Goal: Navigation & Orientation: Find specific page/section

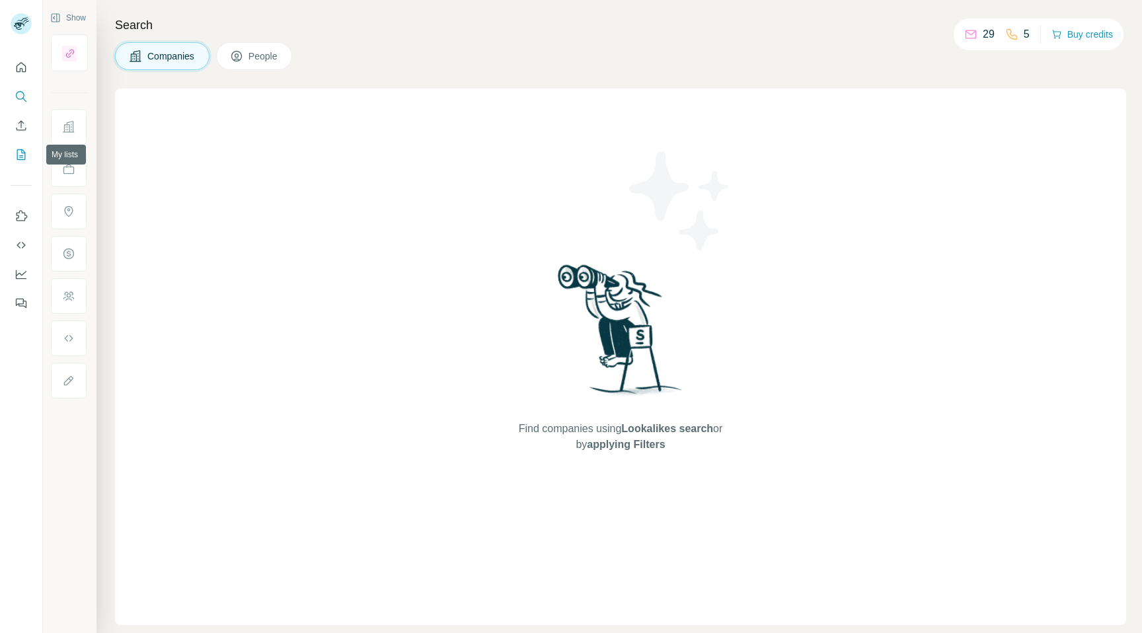
click at [22, 151] on icon "My lists" at bounding box center [22, 153] width 7 height 9
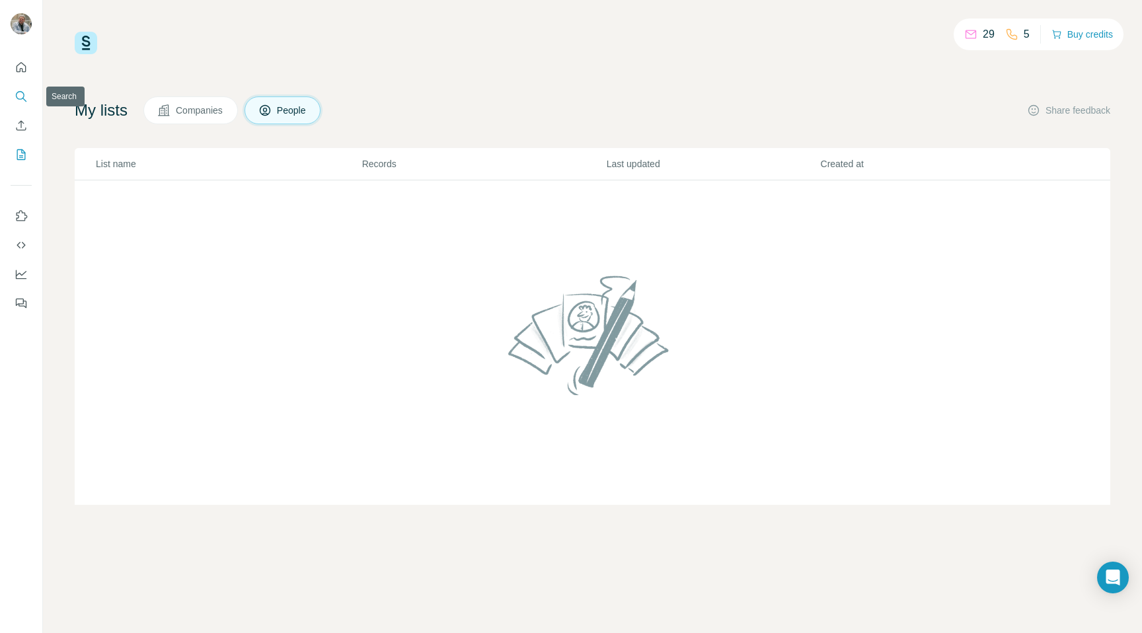
click at [19, 95] on icon "Search" at bounding box center [21, 96] width 13 height 13
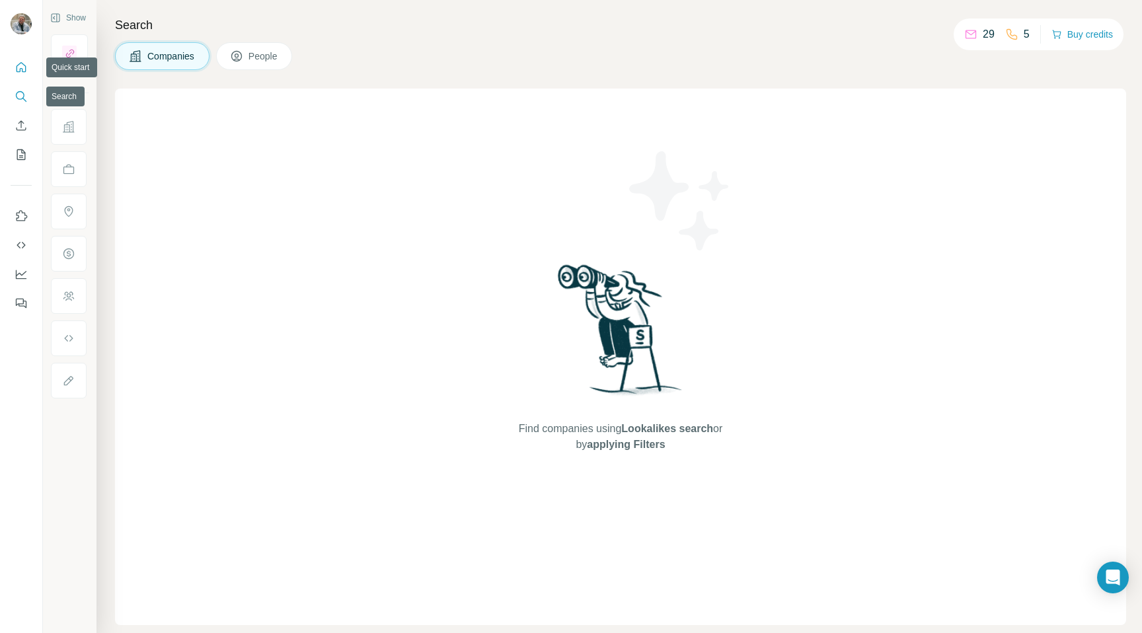
click at [19, 61] on icon "Quick start" at bounding box center [21, 67] width 13 height 13
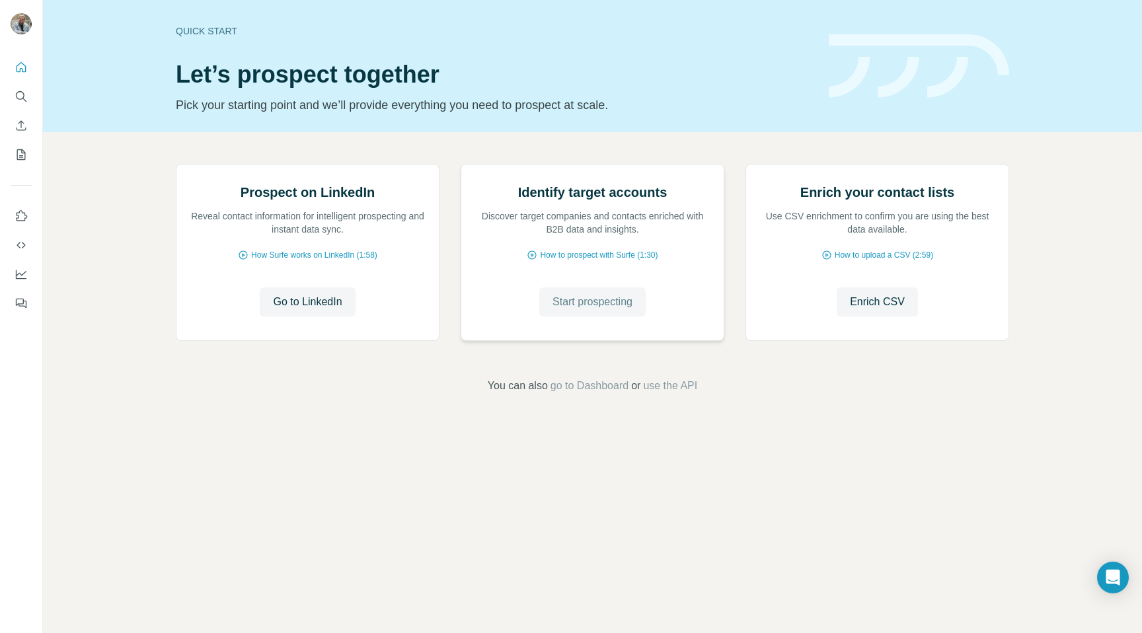
click at [599, 310] on span "Start prospecting" at bounding box center [593, 302] width 80 height 16
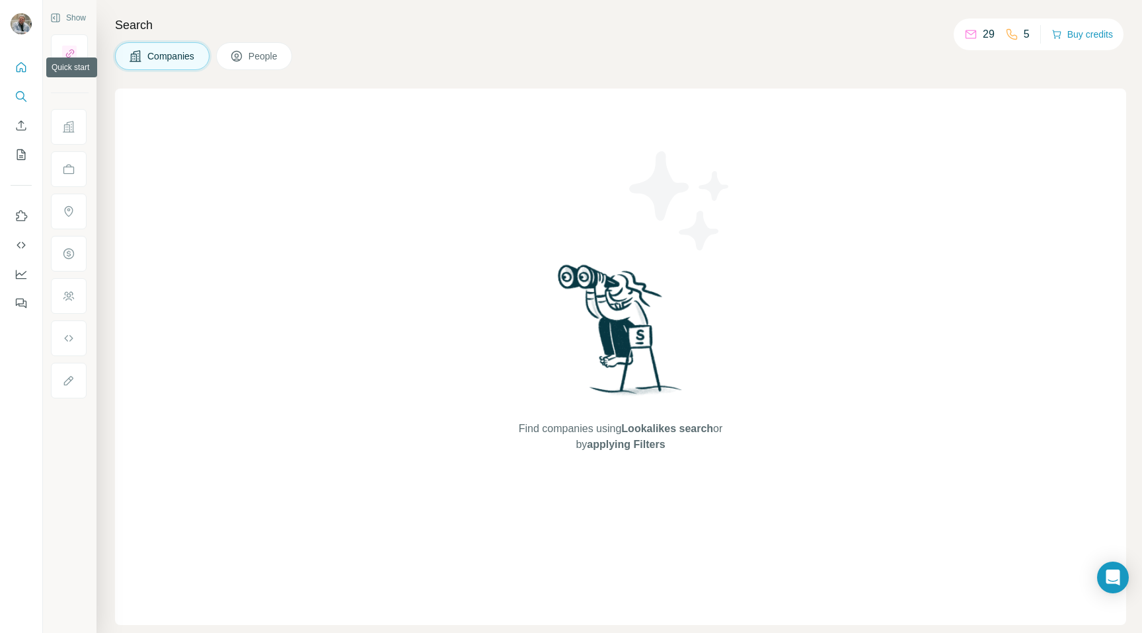
click at [24, 70] on icon "Quick start" at bounding box center [21, 67] width 13 height 13
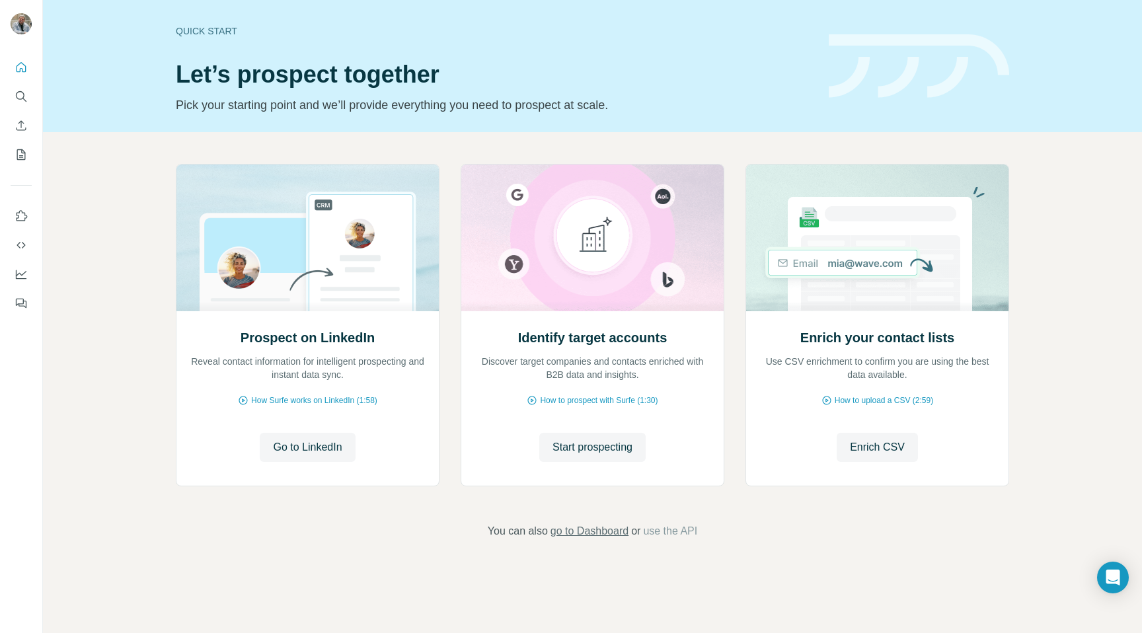
click at [603, 533] on span "go to Dashboard" at bounding box center [590, 531] width 78 height 16
click at [609, 533] on span "go to Dashboard" at bounding box center [590, 531] width 78 height 16
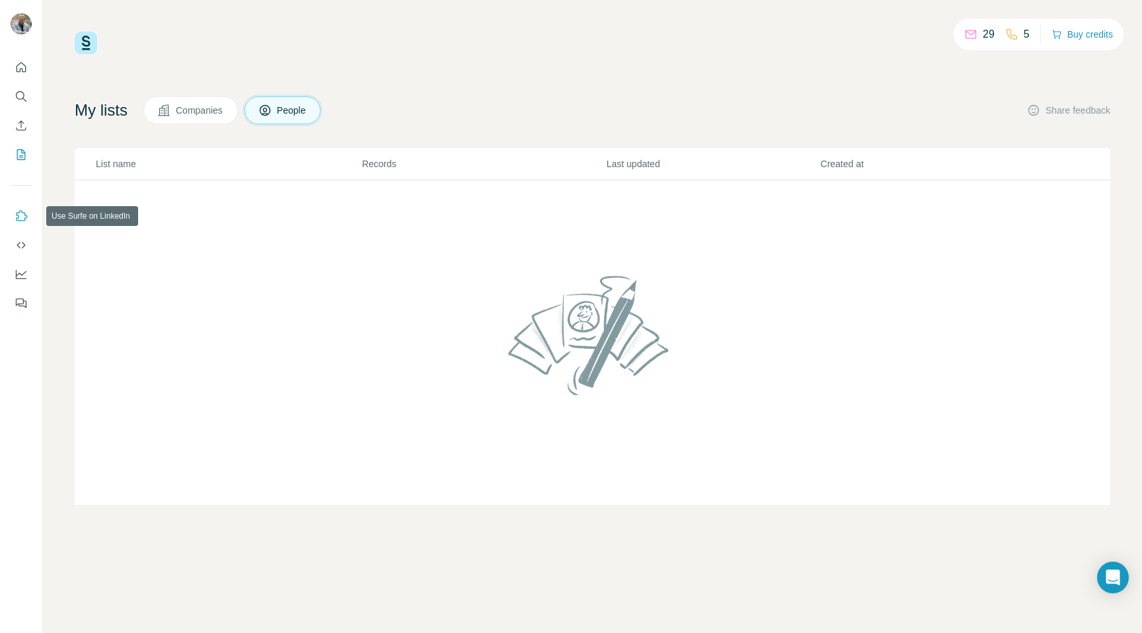
click at [19, 219] on icon "Use Surfe on LinkedIn" at bounding box center [21, 216] width 13 height 13
click at [22, 248] on icon "Use Surfe API" at bounding box center [21, 245] width 13 height 13
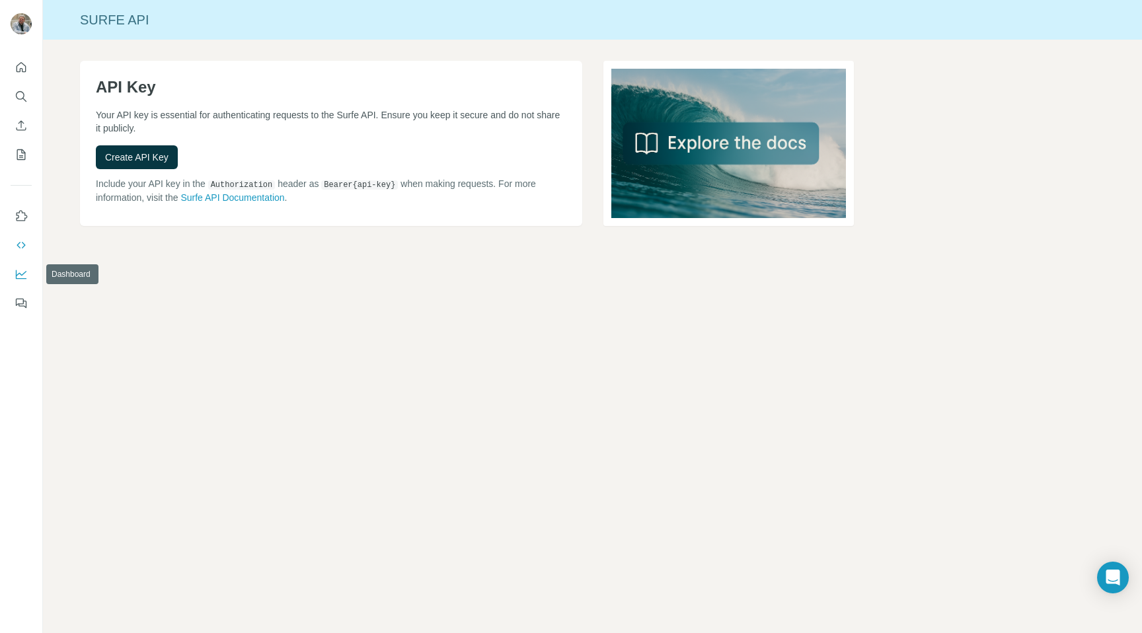
click at [19, 280] on icon "Dashboard" at bounding box center [21, 274] width 13 height 13
click at [22, 67] on icon "Quick start" at bounding box center [21, 67] width 13 height 13
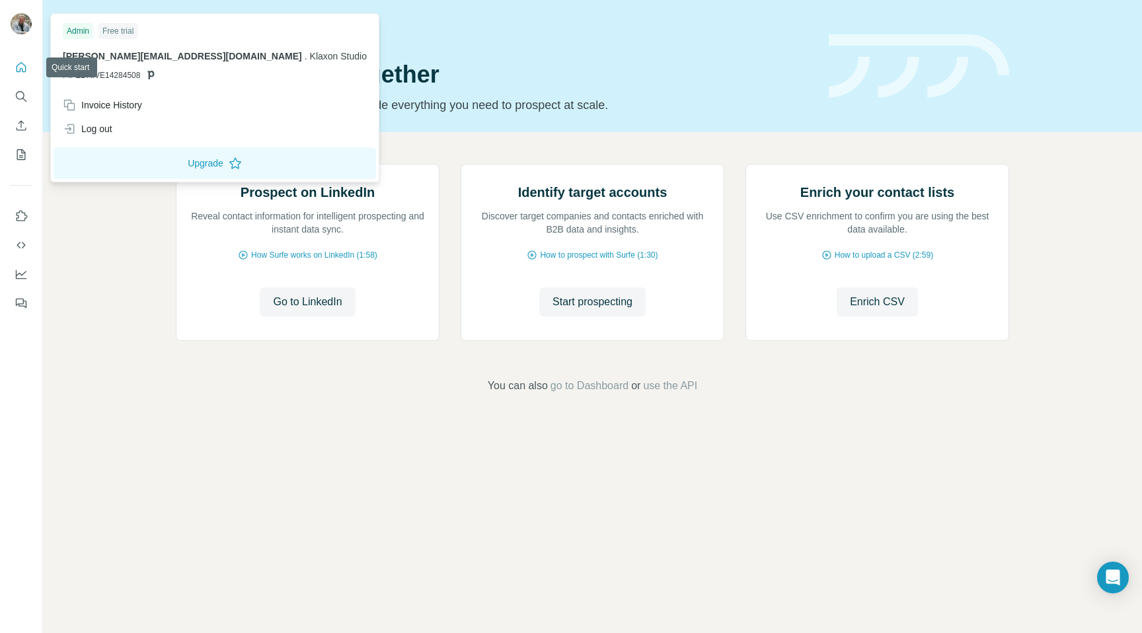
click at [25, 31] on img at bounding box center [21, 23] width 21 height 21
click at [26, 280] on icon "Dashboard" at bounding box center [21, 274] width 13 height 13
